Goal: Use online tool/utility: Utilize a website feature to perform a specific function

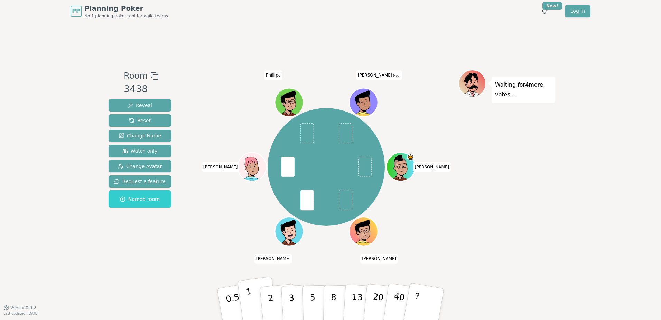
click at [249, 303] on p "1" at bounding box center [251, 305] width 10 height 38
click at [230, 296] on p "0.5" at bounding box center [233, 304] width 19 height 39
click at [251, 298] on p "1" at bounding box center [251, 305] width 10 height 38
click at [175, 240] on div "Room 3438 Reveal Reset Change Name Watch only Change Avatar Request a feature N…" at bounding box center [331, 165] width 450 height 190
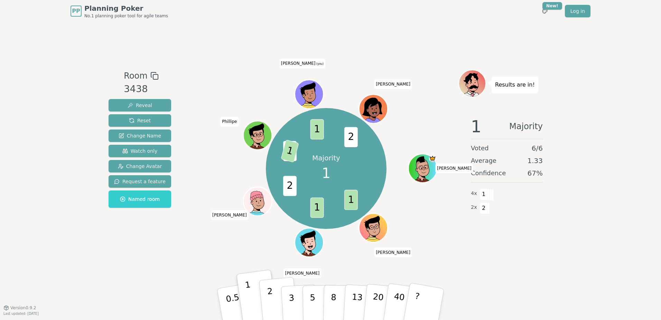
click at [269, 291] on p "2" at bounding box center [271, 305] width 9 height 38
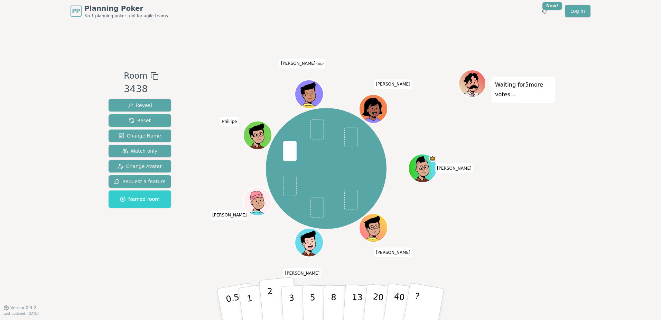
click at [274, 299] on button "2" at bounding box center [278, 304] width 39 height 55
click at [561, 207] on div "PP Planning Poker No.1 planning poker tool for agile teams Toggle theme New! Lo…" at bounding box center [330, 160] width 661 height 320
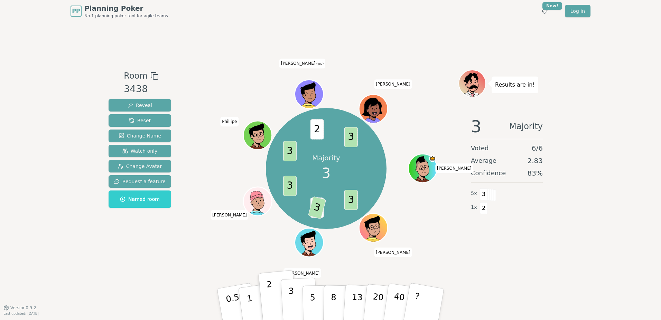
click at [297, 302] on button "3" at bounding box center [300, 304] width 38 height 54
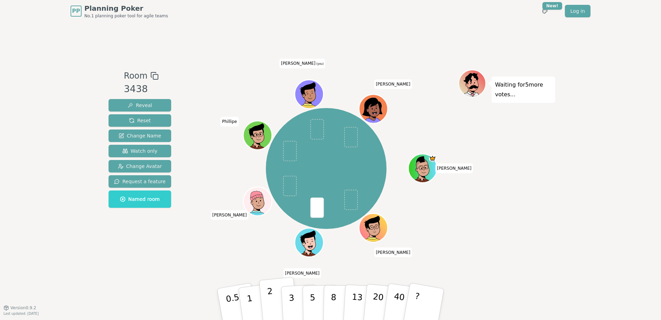
click at [270, 292] on p "2" at bounding box center [271, 305] width 9 height 38
click at [178, 257] on div "Room 3438 Reveal Reset Change Name Watch only Change Avatar Request a feature N…" at bounding box center [331, 165] width 450 height 190
click at [66, 62] on div "PP Planning Poker No.1 planning poker tool for agile teams Toggle theme New! Lo…" at bounding box center [330, 160] width 661 height 320
click at [257, 305] on button "1" at bounding box center [257, 304] width 41 height 56
click at [468, 236] on div "Waiting for 4 more votes..." at bounding box center [507, 165] width 97 height 190
